Goal: Find specific page/section: Find specific page/section

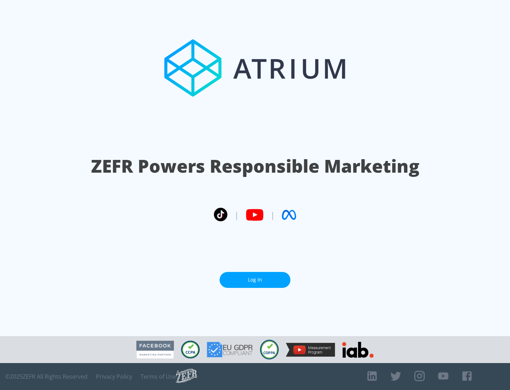
click at [255, 277] on link "Log In" at bounding box center [255, 280] width 71 height 16
